Goal: Find specific page/section: Find specific page/section

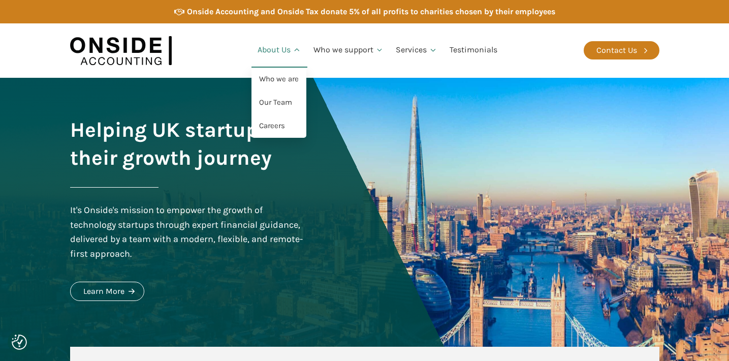
click at [284, 46] on link "About Us" at bounding box center [279, 50] width 56 height 35
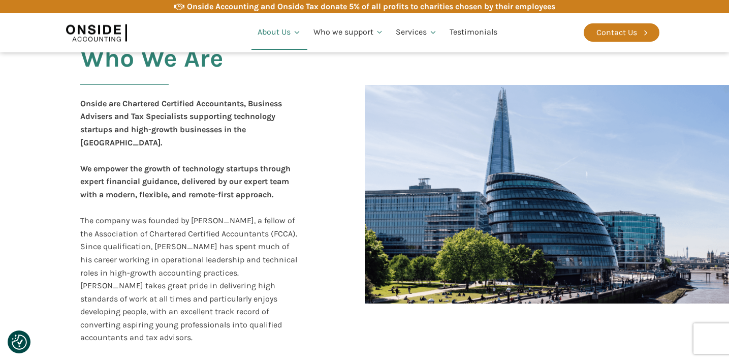
scroll to position [237, 0]
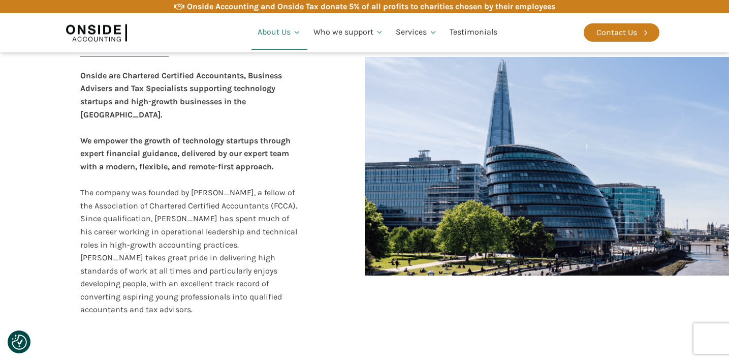
click at [235, 176] on div "Onside are Chartered Certified Accountants, Business Advisers and Tax Specialis…" at bounding box center [189, 192] width 219 height 247
click at [193, 180] on div "Onside are Chartered Certified Accountants, Business Advisers and Tax Specialis…" at bounding box center [189, 192] width 219 height 247
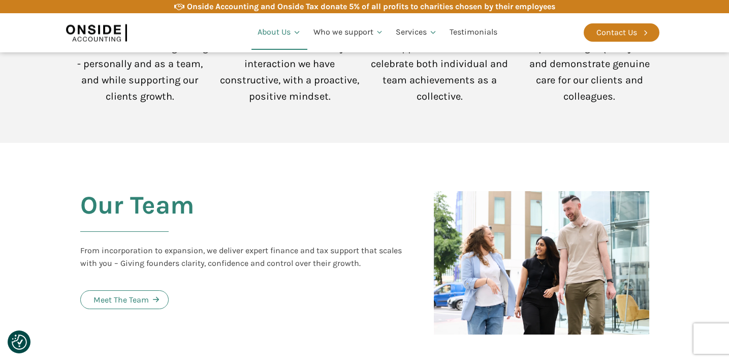
scroll to position [948, 0]
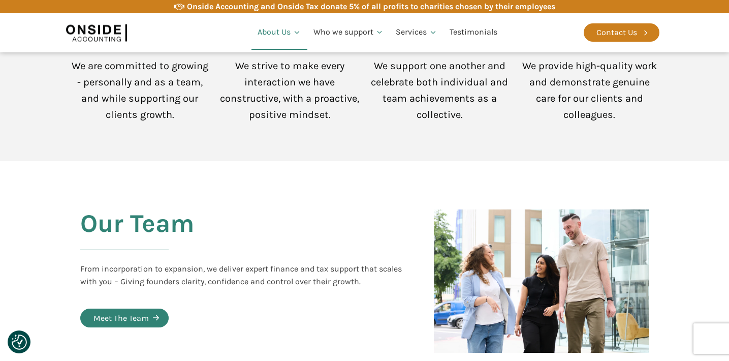
click at [140, 311] on div "Meet The Team" at bounding box center [120, 317] width 55 height 13
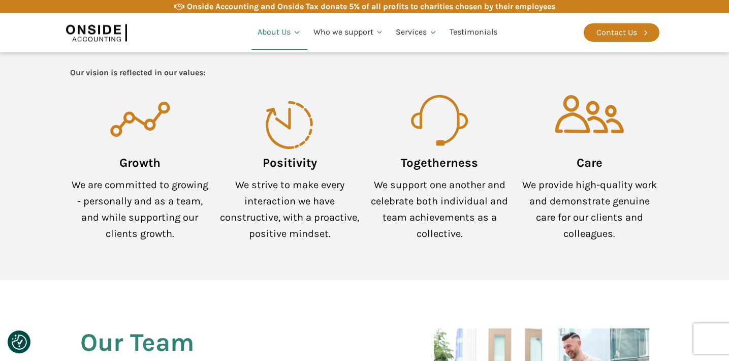
scroll to position [711, 0]
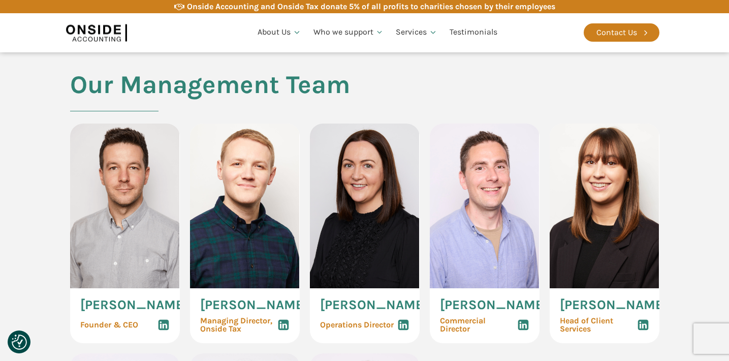
scroll to position [474, 0]
